Goal: Information Seeking & Learning: Check status

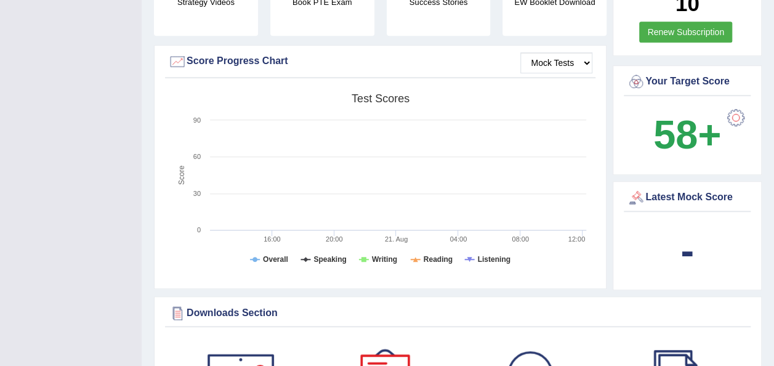
scroll to position [348, 0]
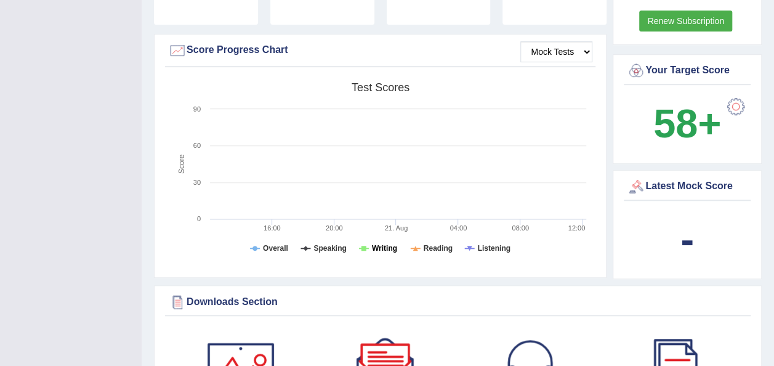
click at [383, 244] on tspan "Writing" at bounding box center [384, 248] width 25 height 9
click at [377, 244] on tspan "Writing" at bounding box center [384, 248] width 25 height 9
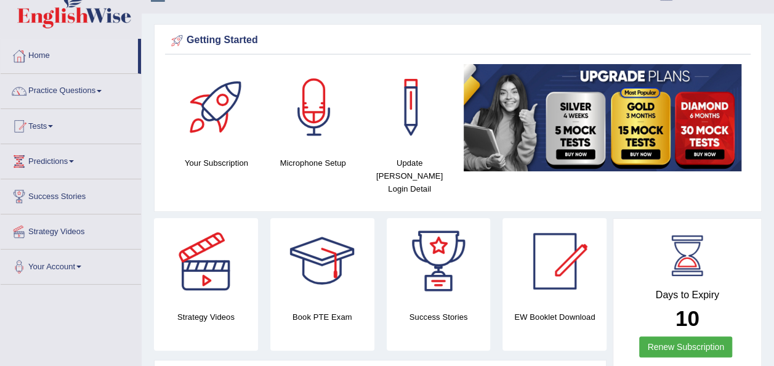
scroll to position [0, 0]
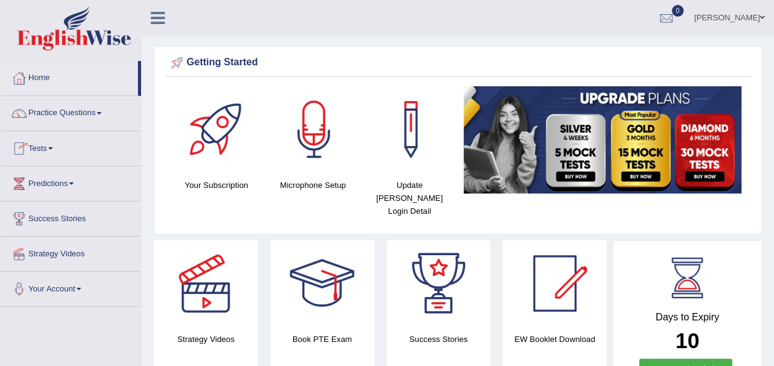
click at [51, 145] on link "Tests" at bounding box center [71, 146] width 140 height 31
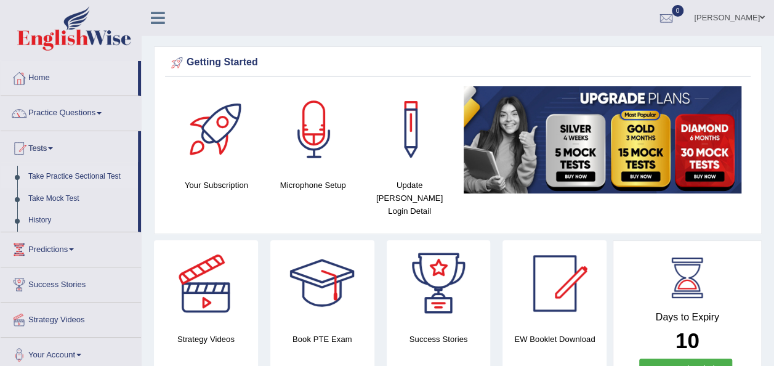
click at [63, 172] on link "Take Practice Sectional Test" at bounding box center [80, 177] width 115 height 22
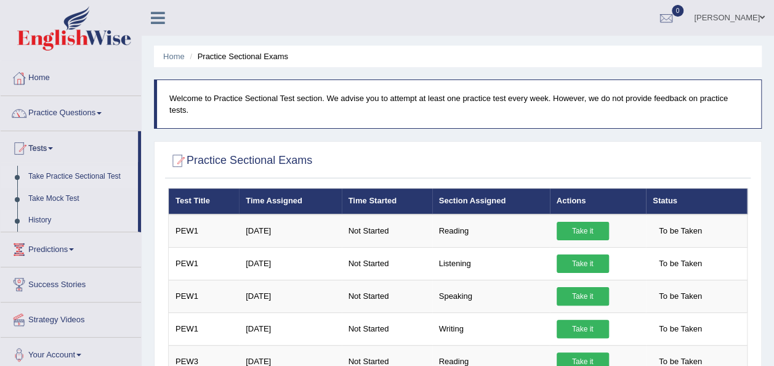
click at [45, 219] on link "History" at bounding box center [80, 220] width 115 height 22
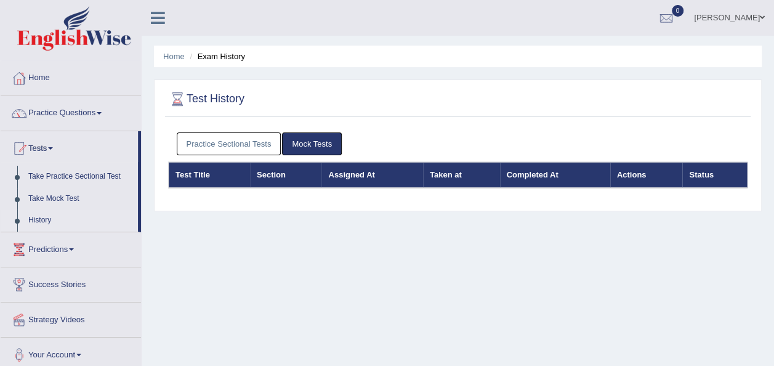
click at [700, 174] on th "Status" at bounding box center [715, 175] width 65 height 26
click at [315, 144] on link "Mock Tests" at bounding box center [312, 143] width 60 height 23
click at [253, 140] on link "Practice Sectional Tests" at bounding box center [229, 143] width 105 height 23
